Goal: Information Seeking & Learning: Compare options

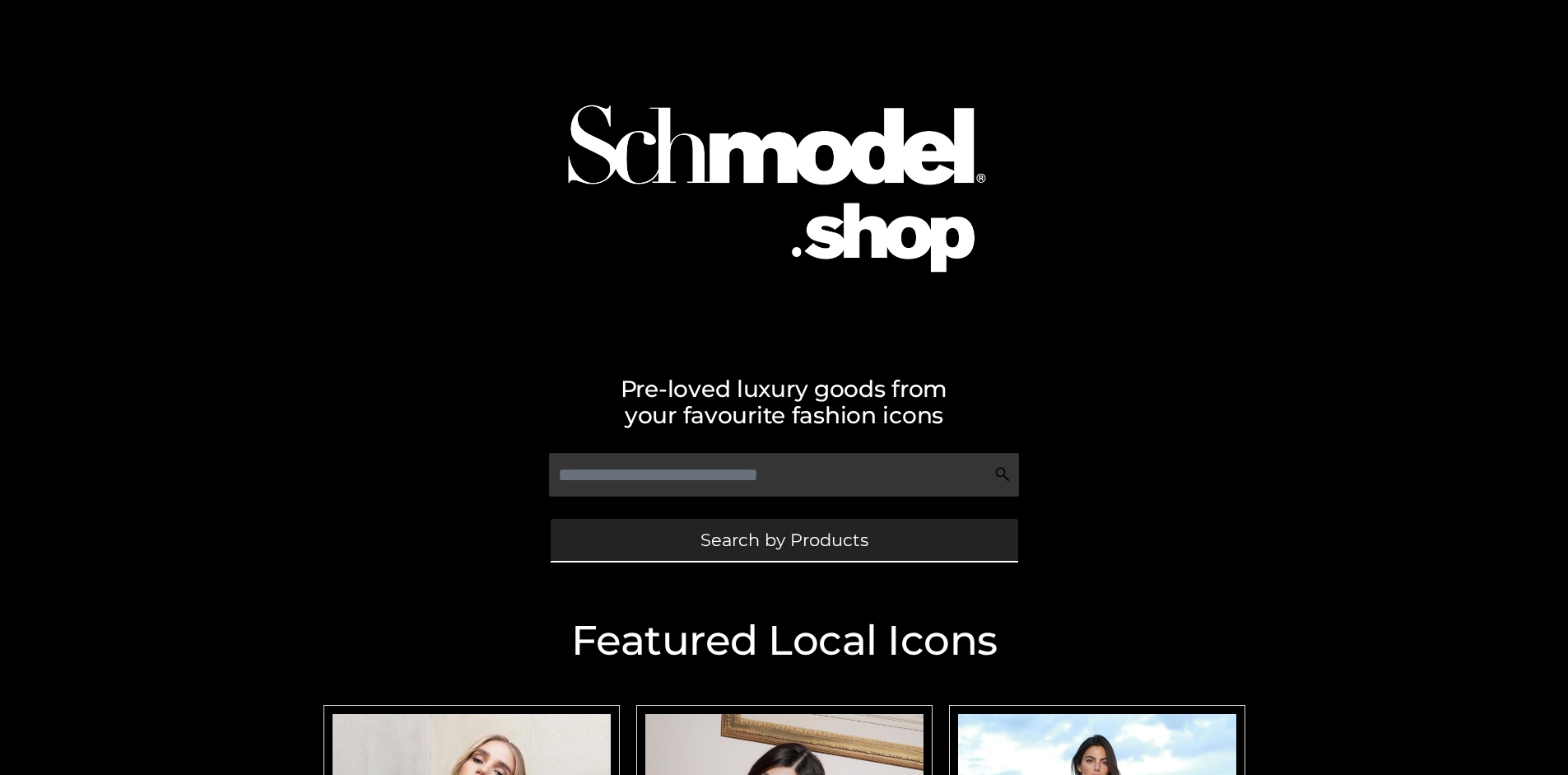
click at [784, 540] on span "Search by Products" at bounding box center [784, 540] width 168 height 17
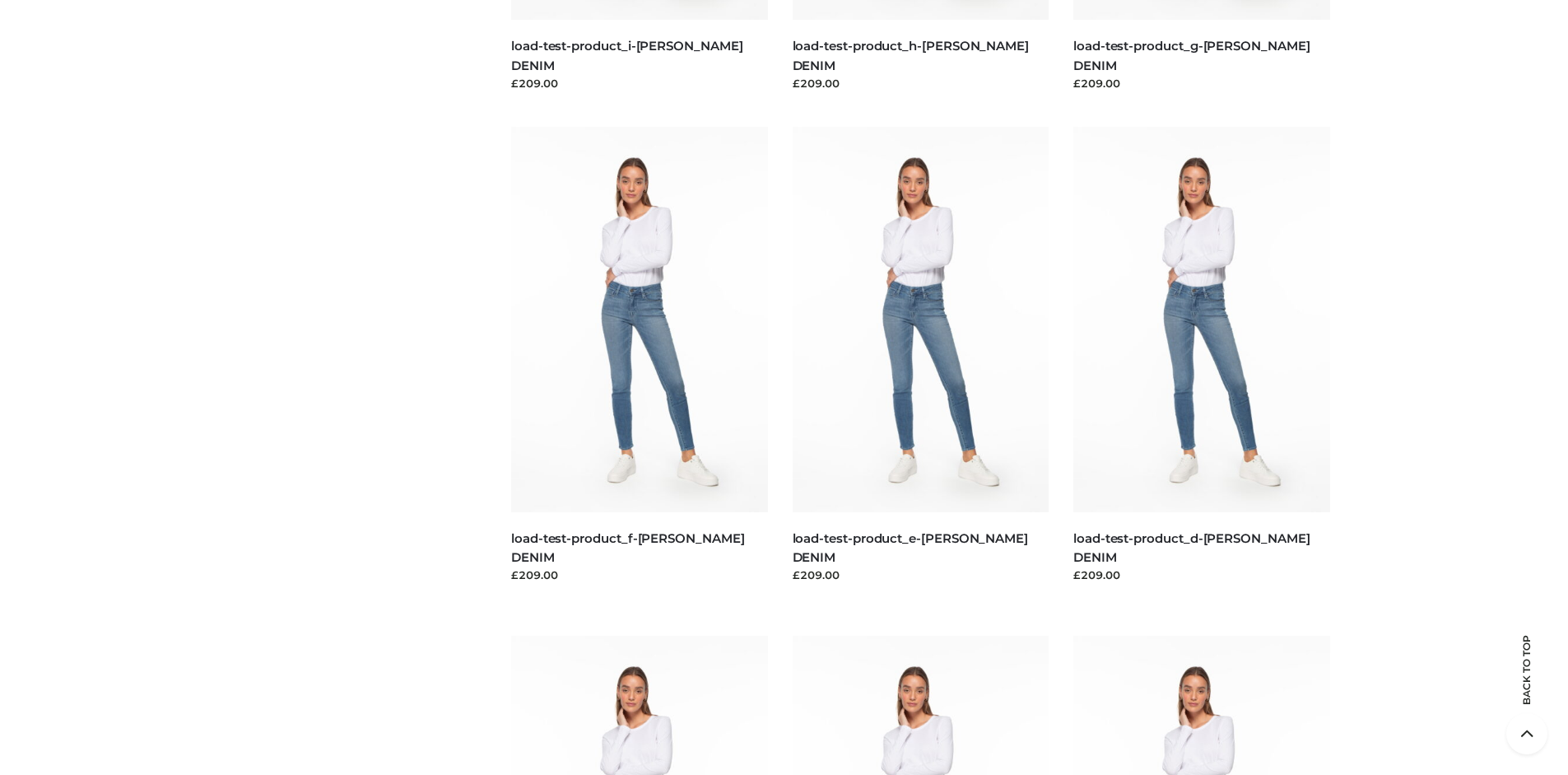
scroll to position [3456, 0]
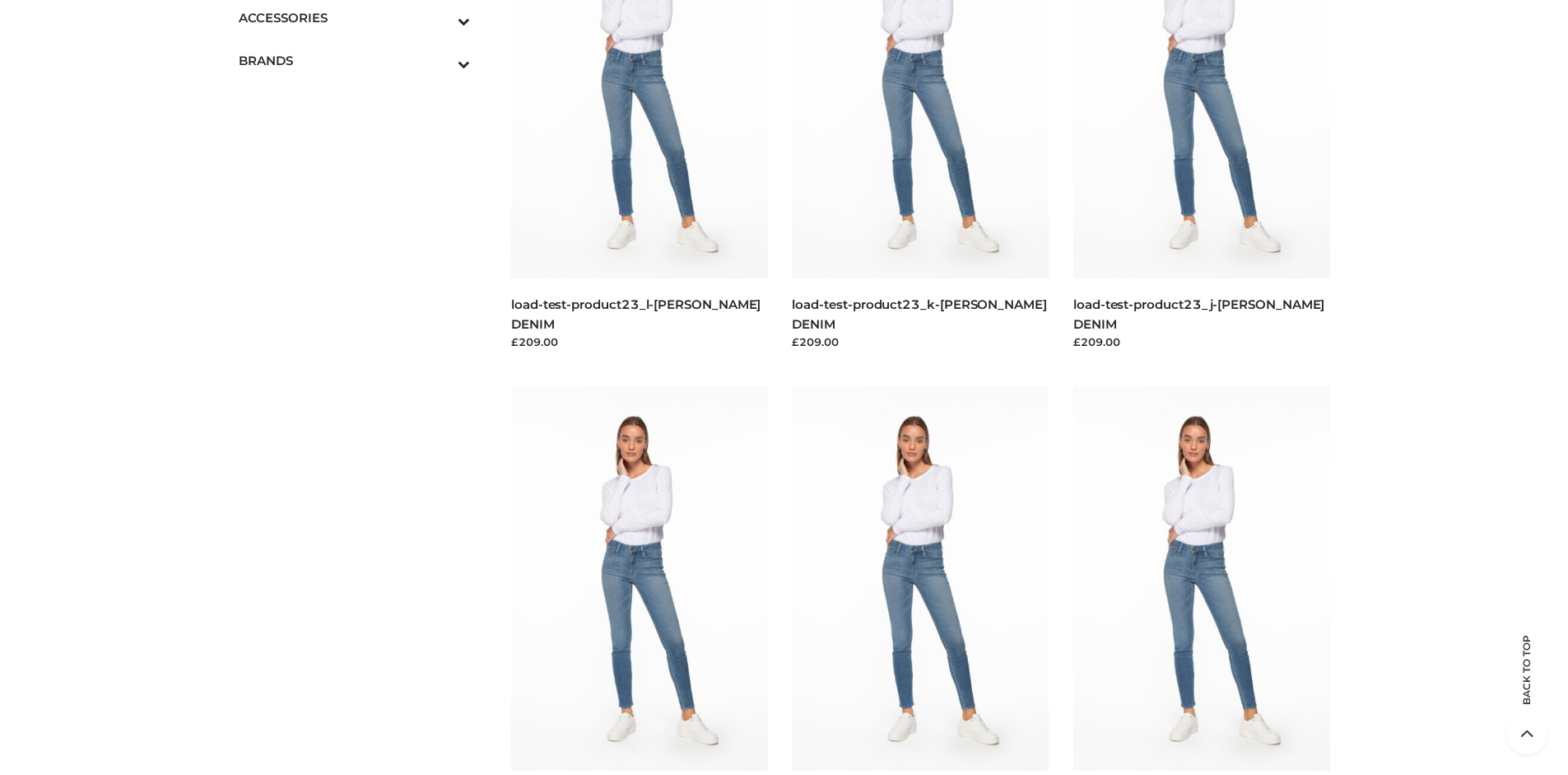
click at [362, 44] on span "BAGS" at bounding box center [362, 53] width 216 height 19
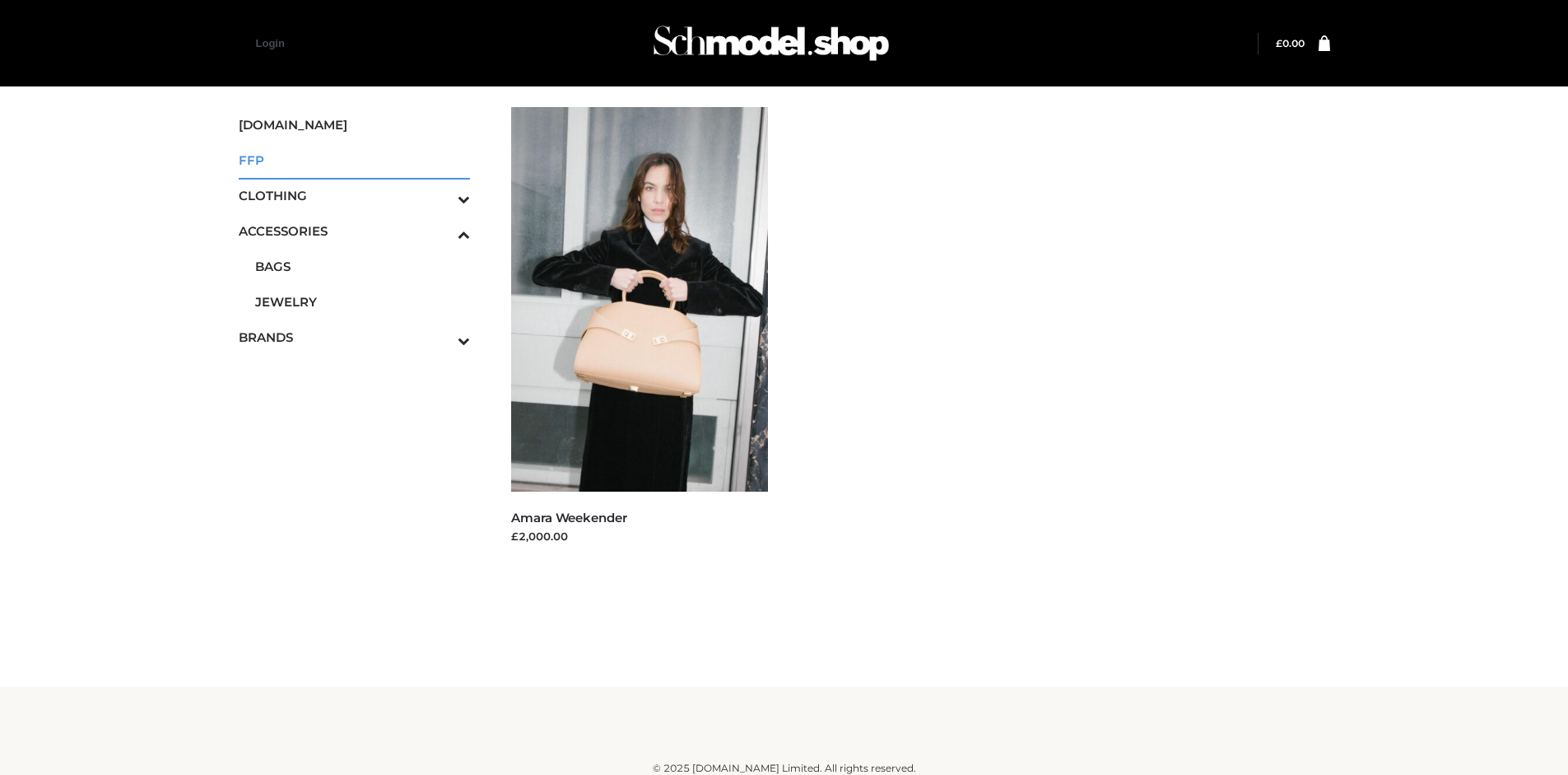
click at [354, 160] on span "FFP" at bounding box center [355, 160] width 232 height 19
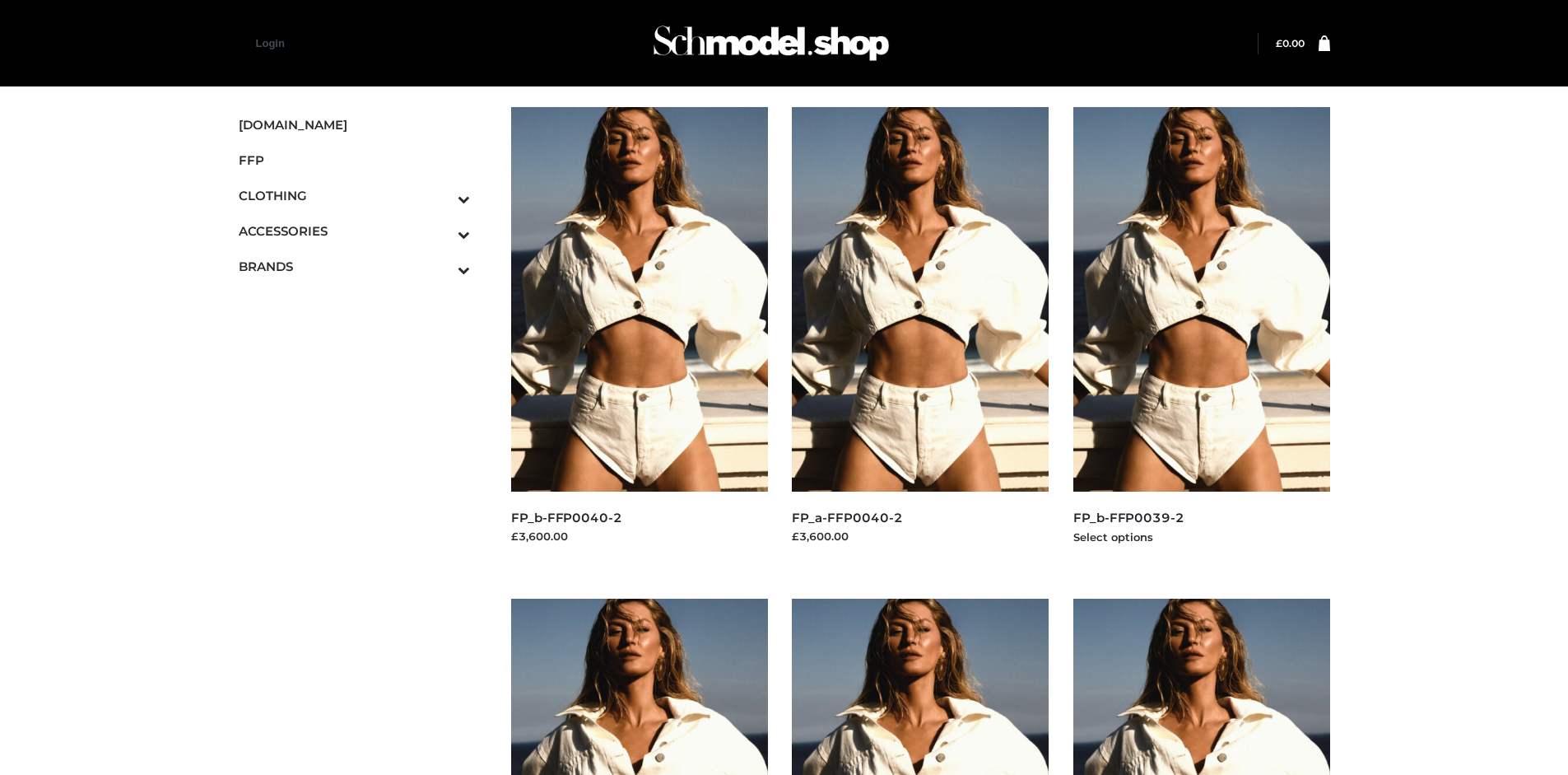
click at [1201, 336] on img at bounding box center [1201, 299] width 257 height 385
click at [638, 336] on img at bounding box center [639, 299] width 257 height 385
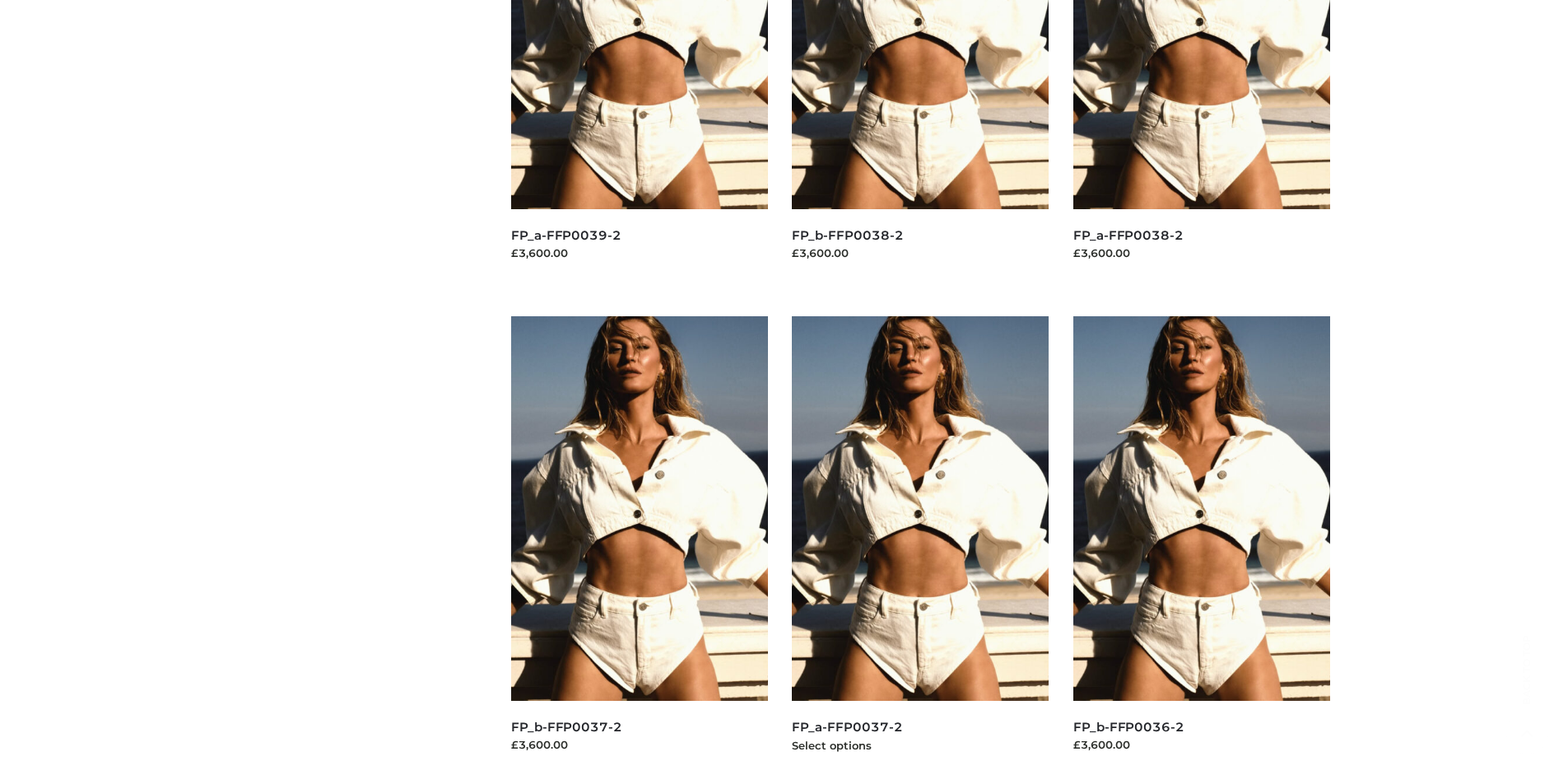
click at [920, 545] on img at bounding box center [919, 508] width 257 height 385
click at [1201, 545] on img at bounding box center [1201, 508] width 257 height 385
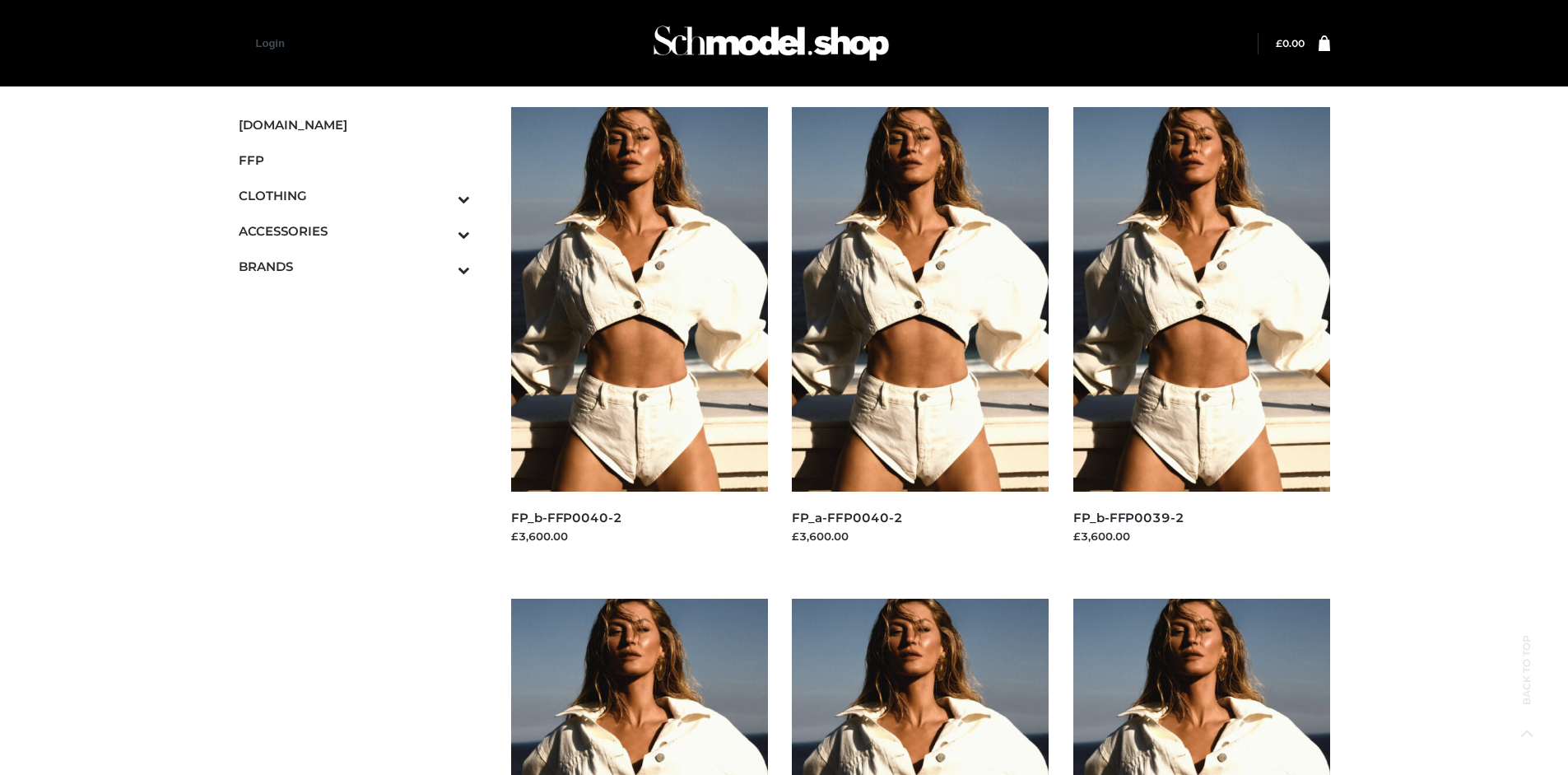
click at [362, 292] on span "OPP SWIMWEAR" at bounding box center [362, 302] width 216 height 19
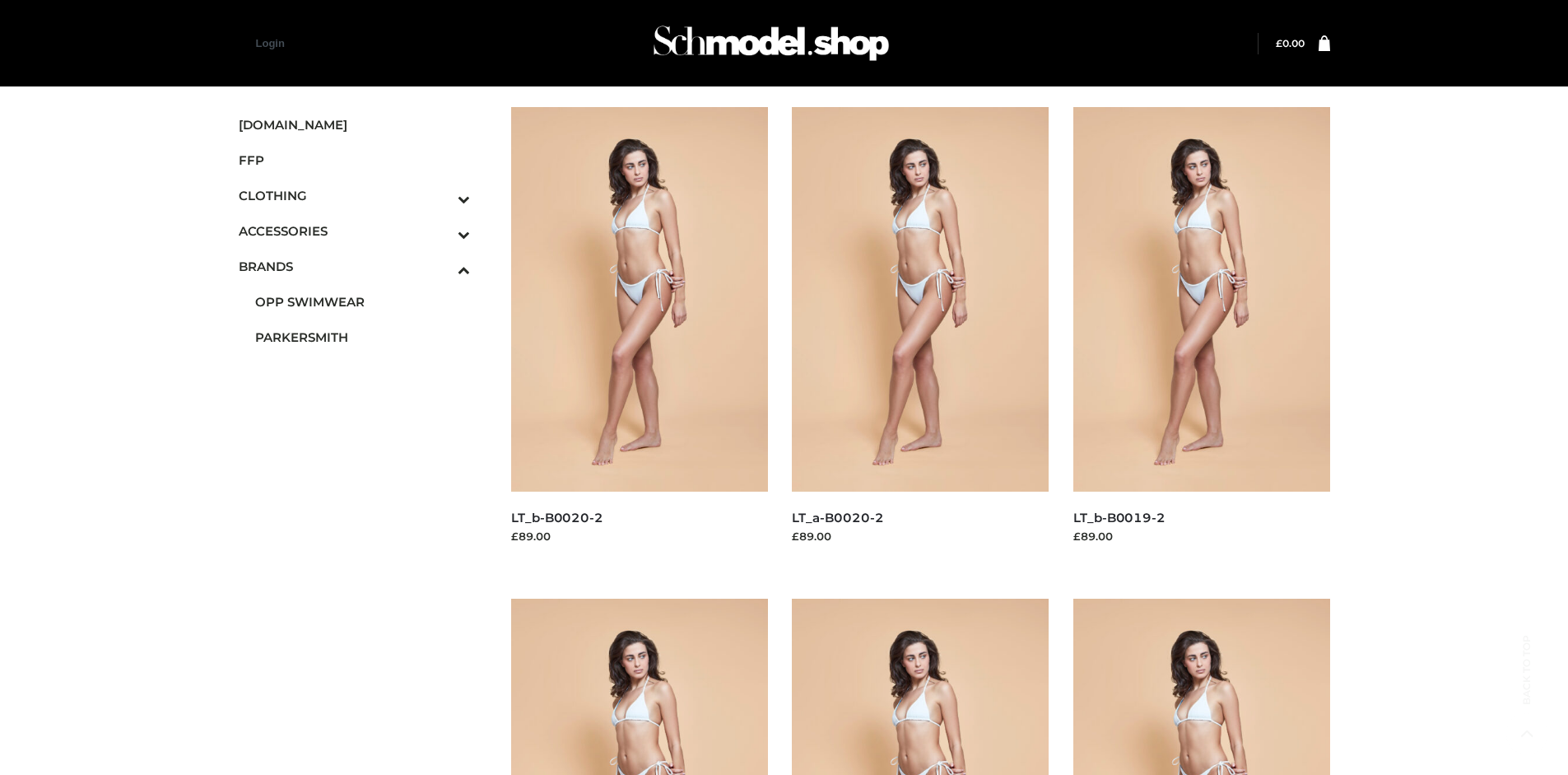
scroll to position [775, 0]
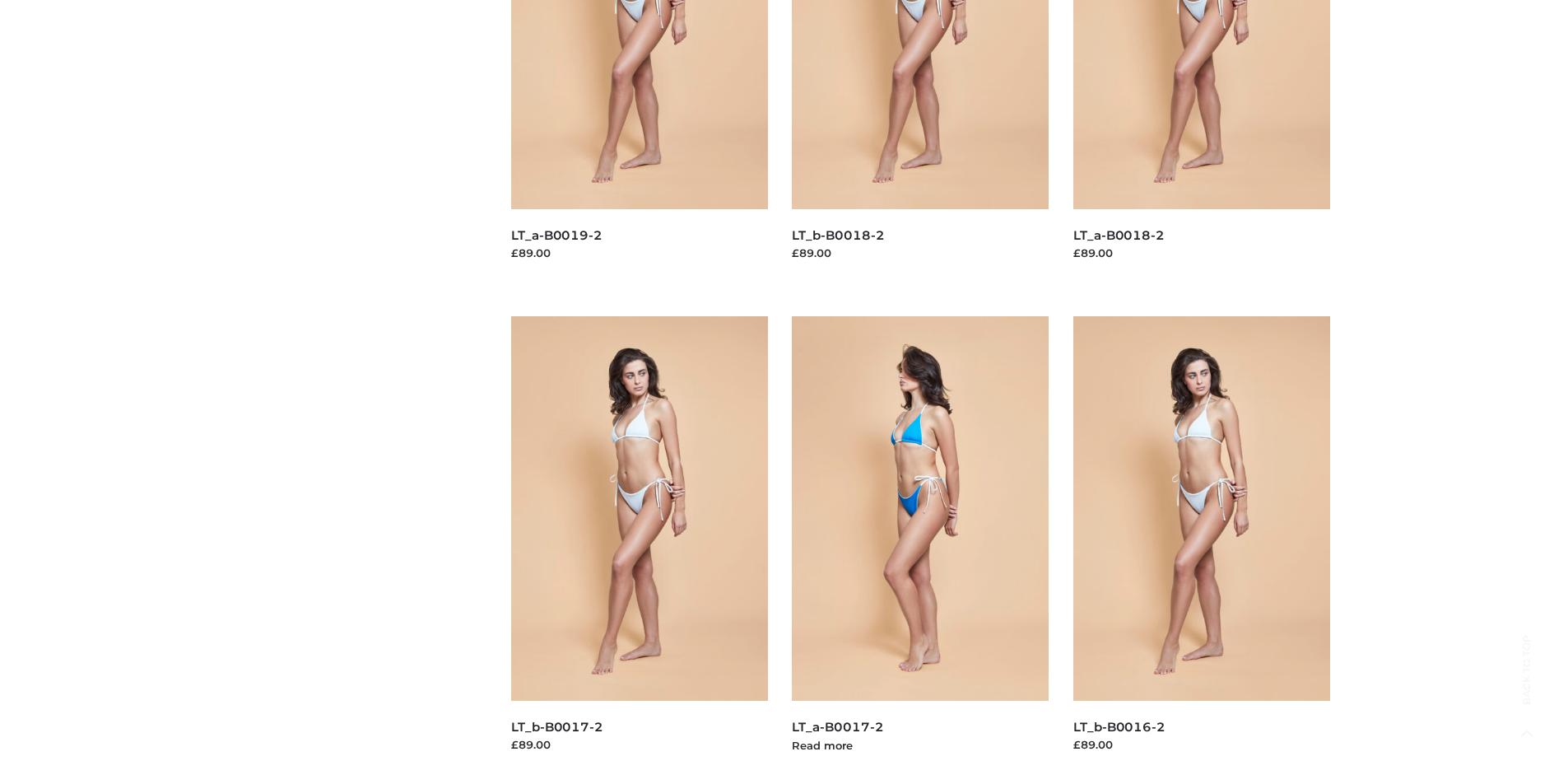
click at [920, 545] on img at bounding box center [919, 508] width 257 height 385
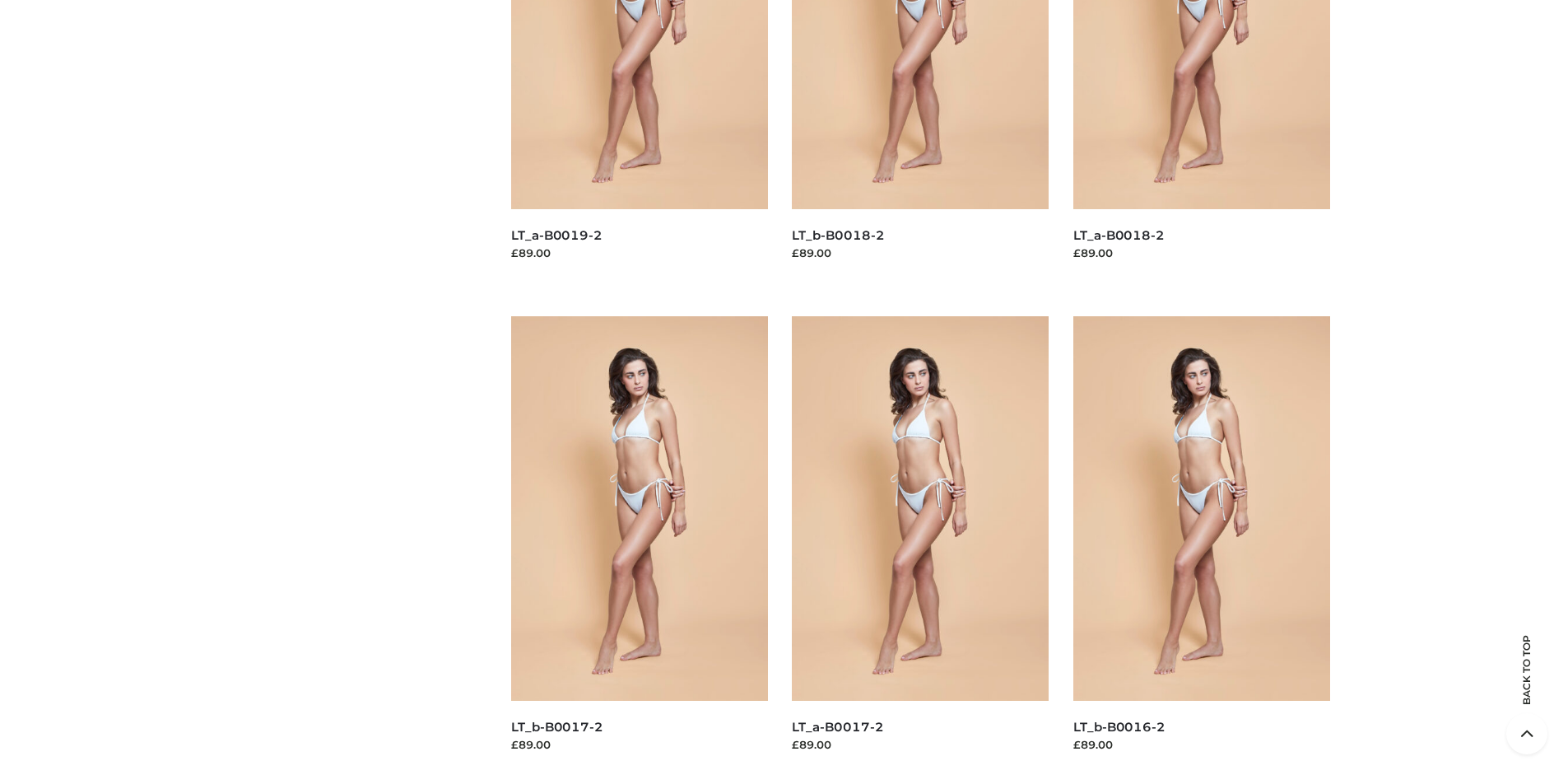
scroll to position [0, 0]
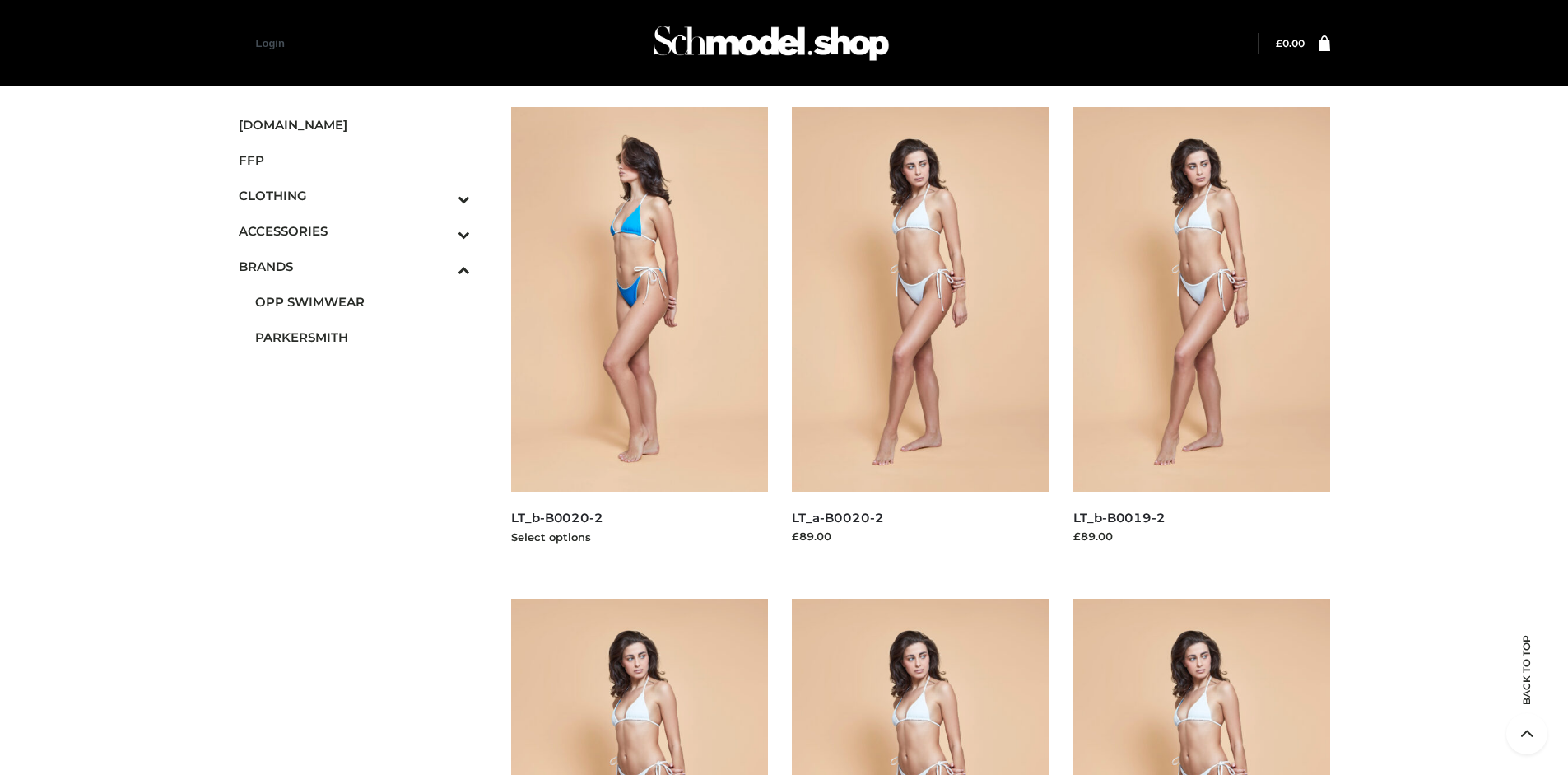
click at [638, 336] on img at bounding box center [639, 299] width 257 height 385
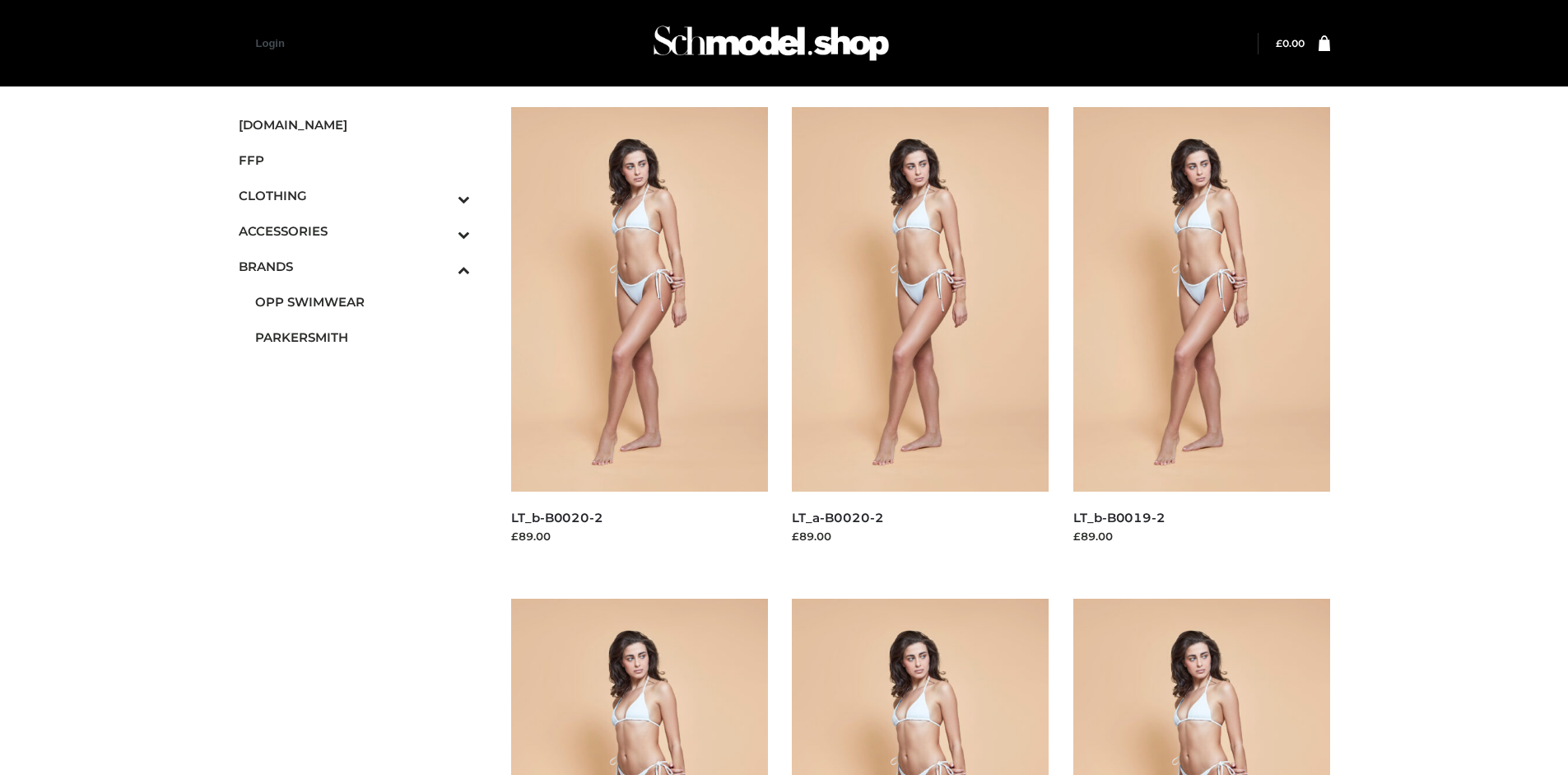
scroll to position [1266, 0]
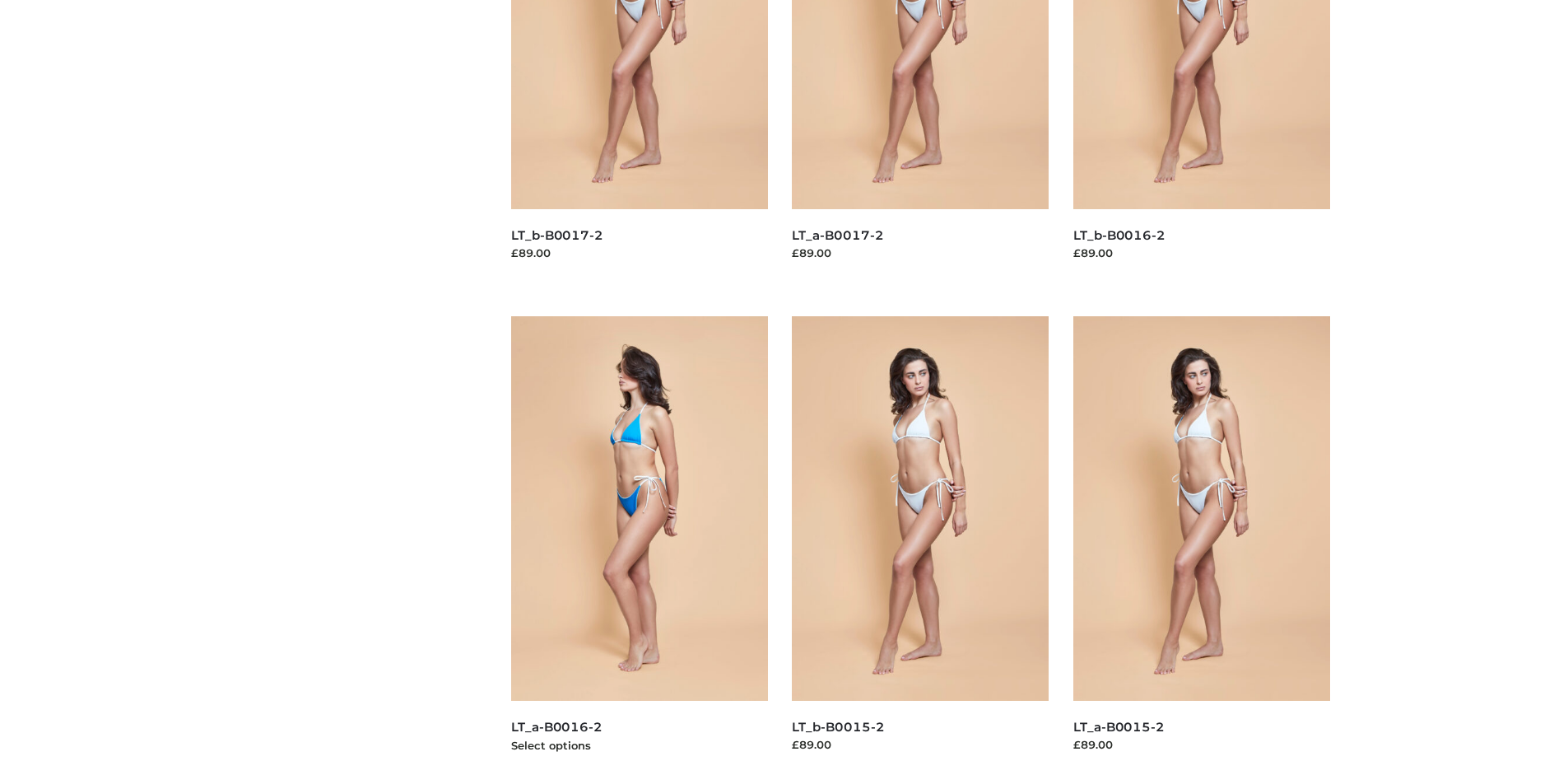
click at [638, 545] on img at bounding box center [639, 508] width 257 height 385
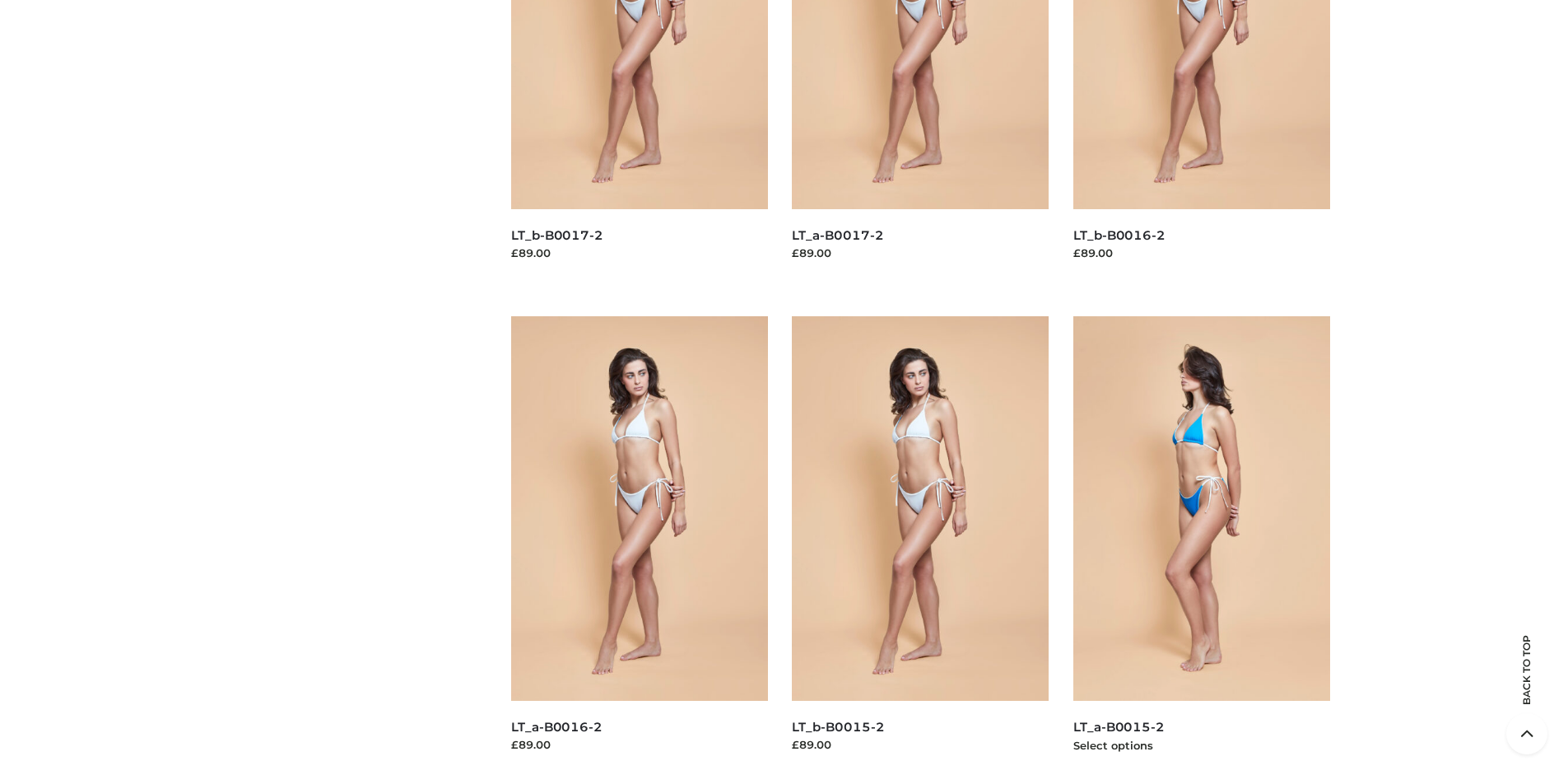
click at [1201, 545] on img at bounding box center [1201, 508] width 257 height 385
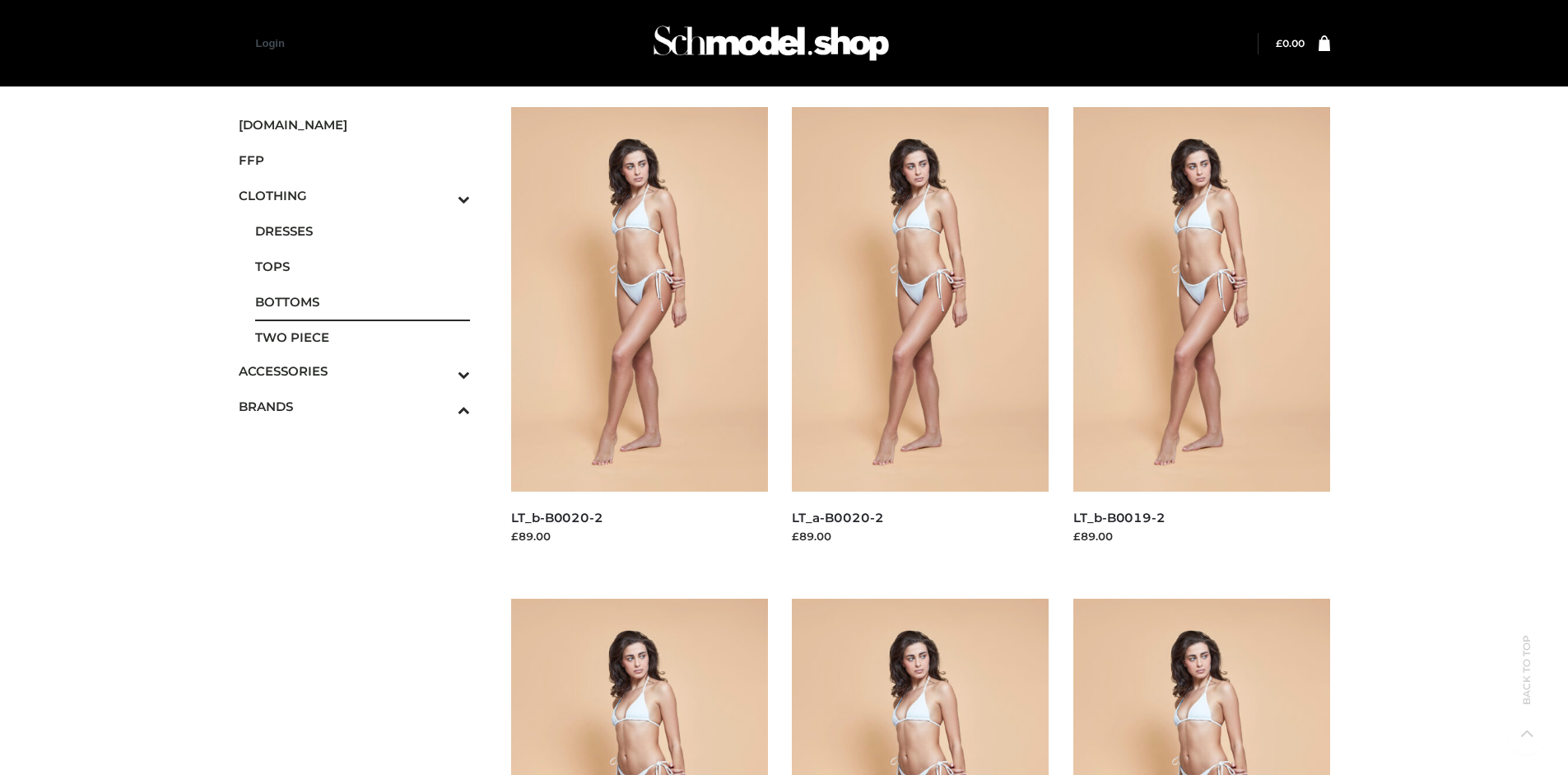
click at [362, 302] on span "BOTTOMS" at bounding box center [362, 302] width 216 height 19
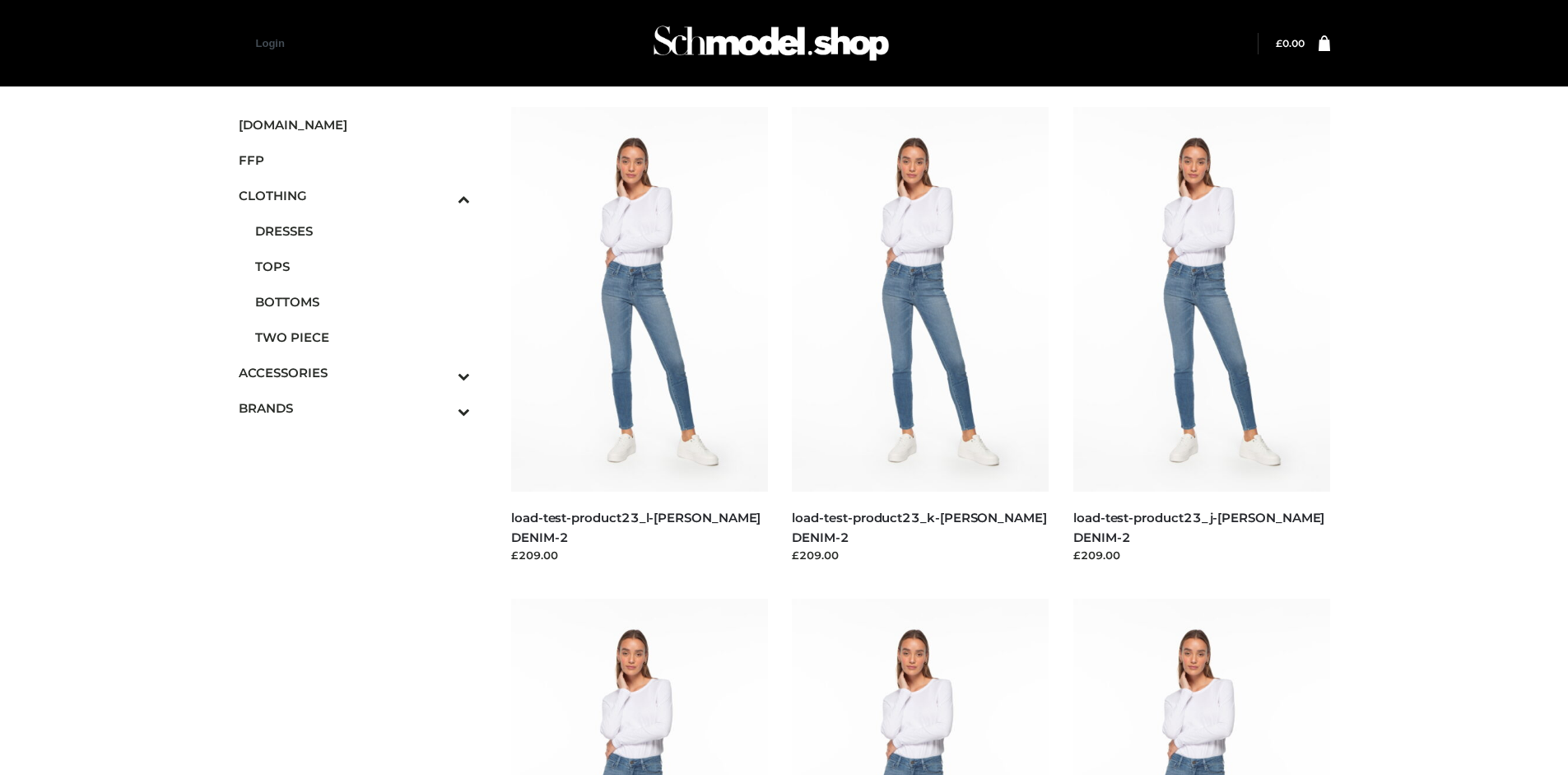
scroll to position [775, 0]
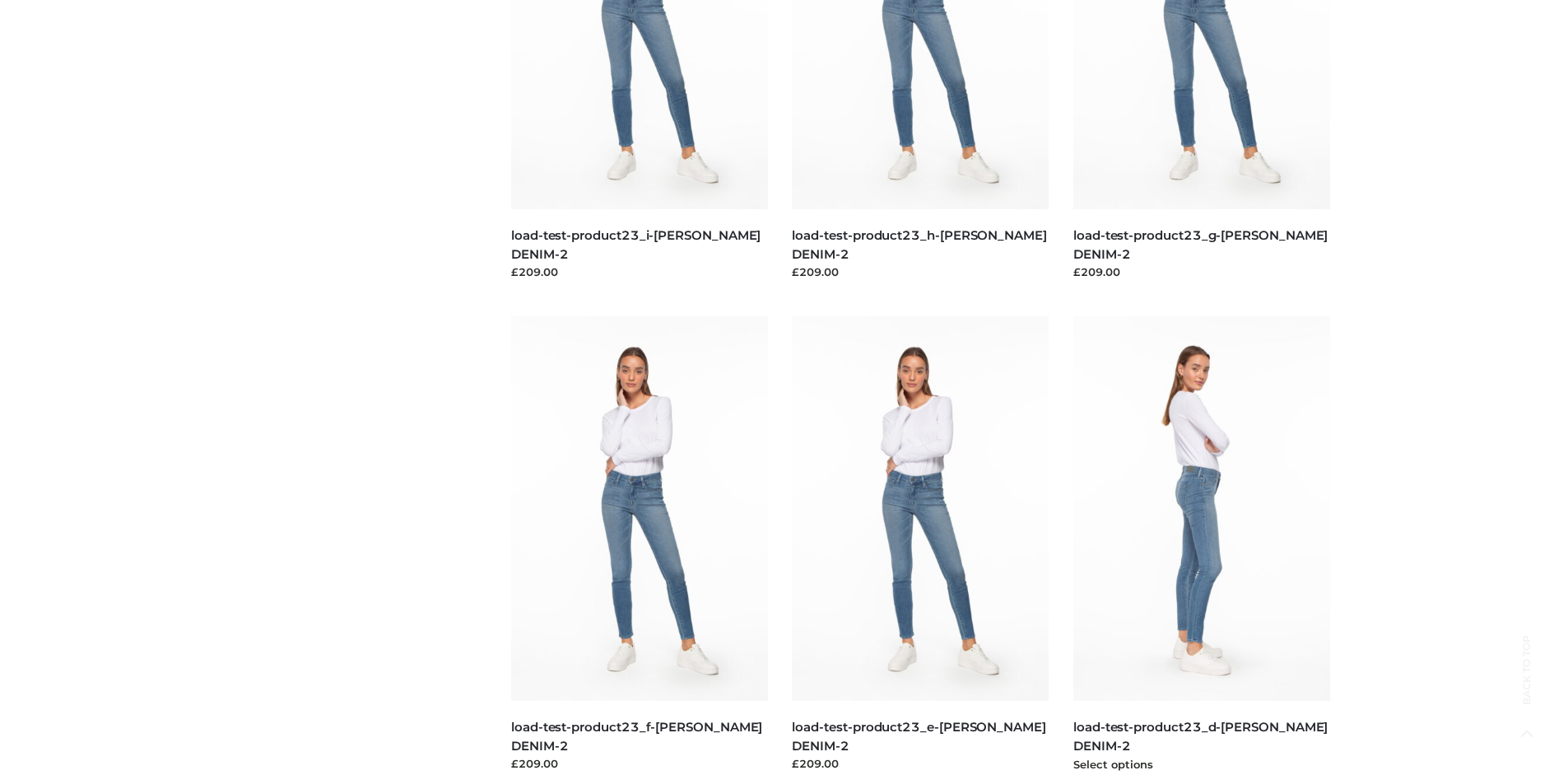
click at [1201, 545] on img at bounding box center [1201, 508] width 257 height 385
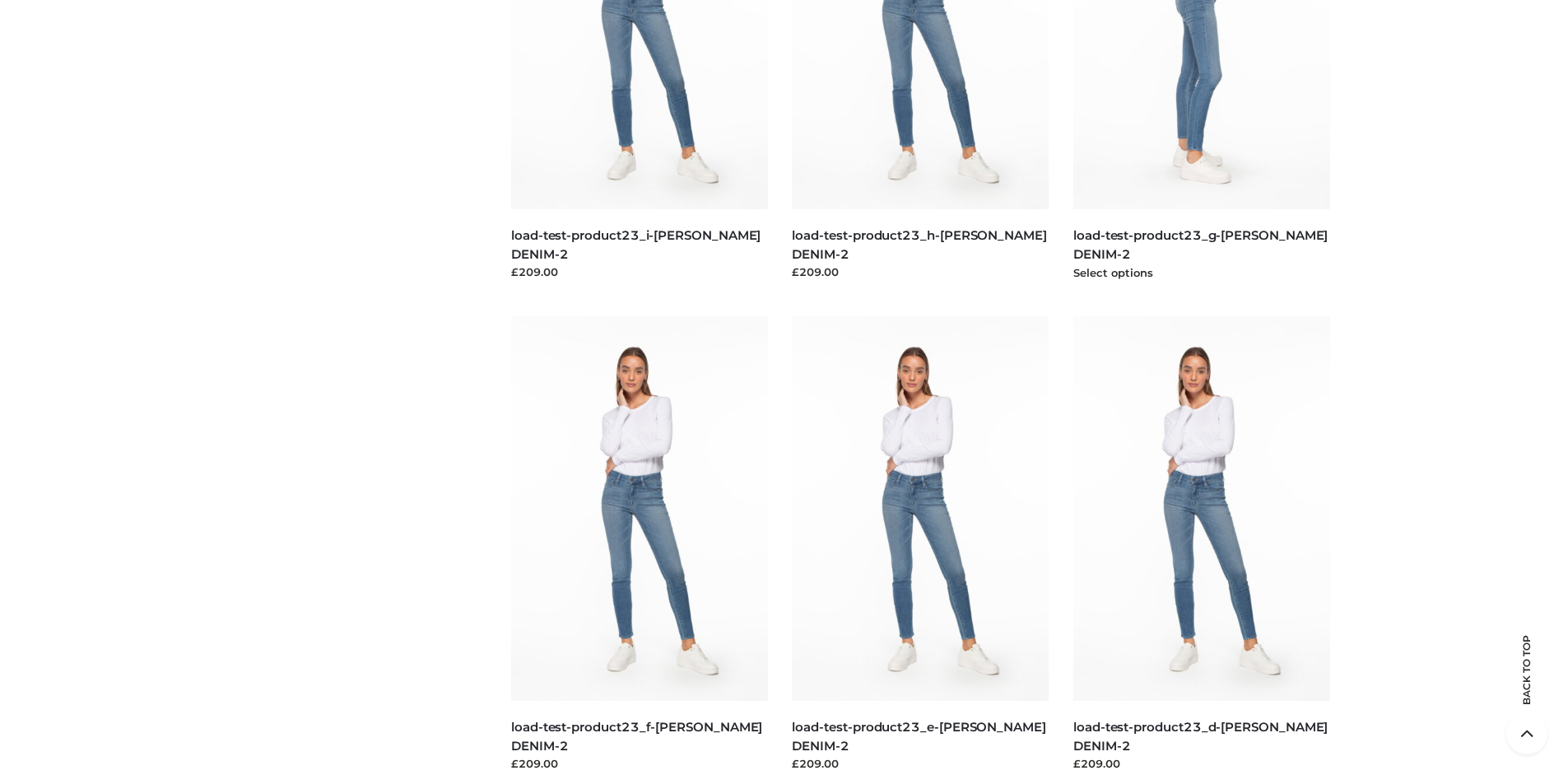
scroll to position [0, 0]
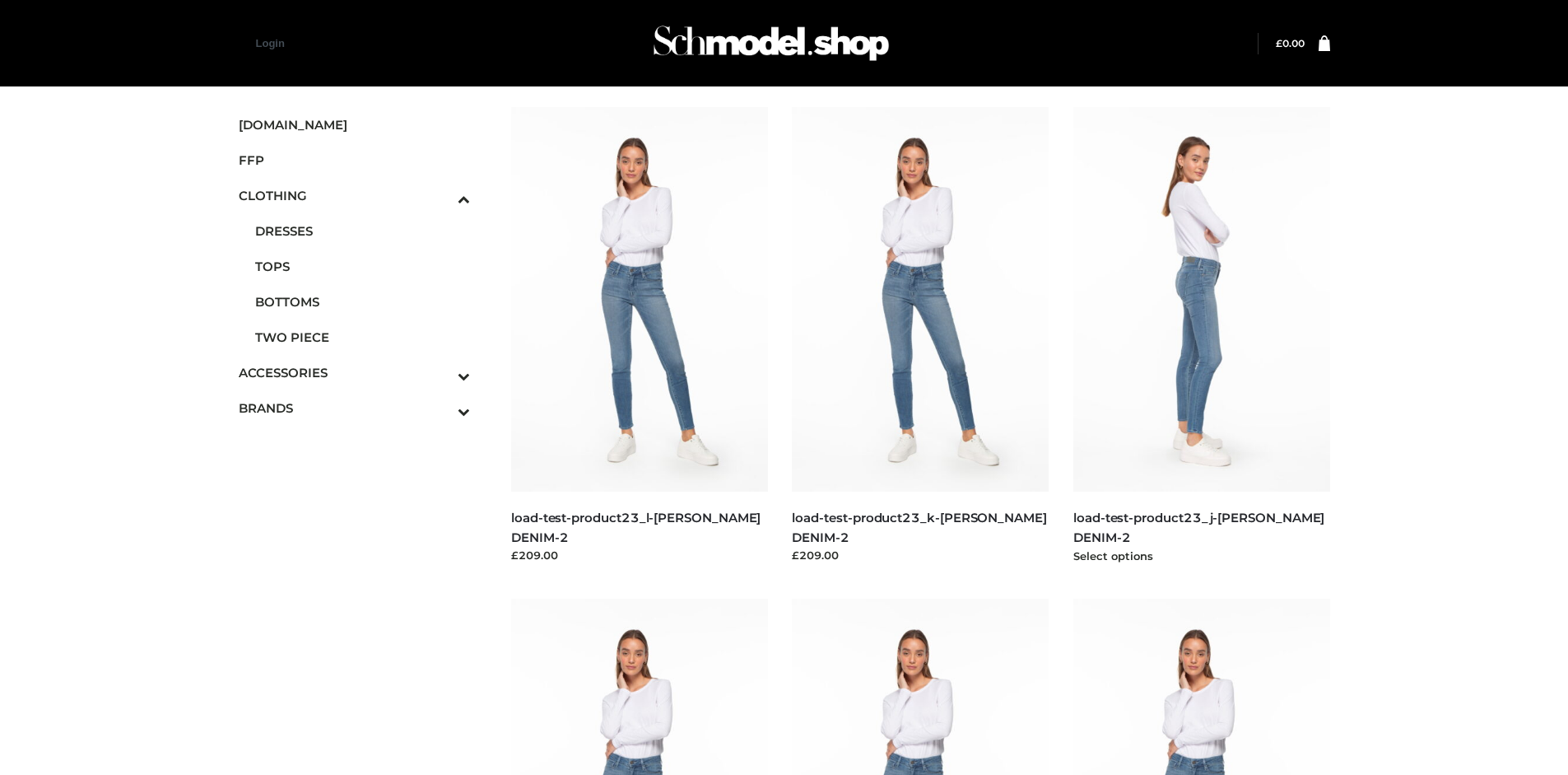
click at [1201, 336] on img at bounding box center [1201, 299] width 257 height 385
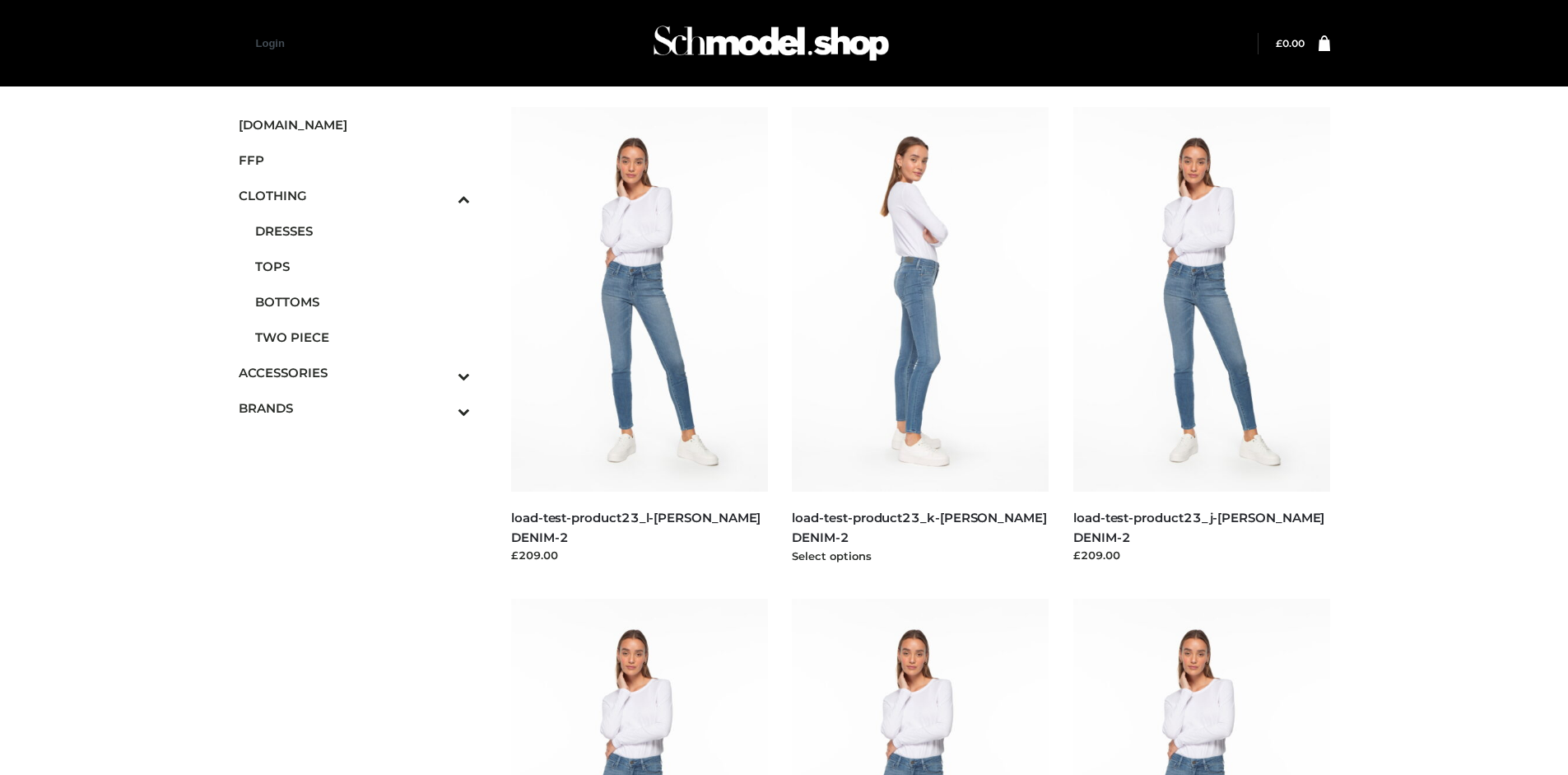
click at [920, 336] on img at bounding box center [919, 299] width 257 height 385
